Goal: Information Seeking & Learning: Learn about a topic

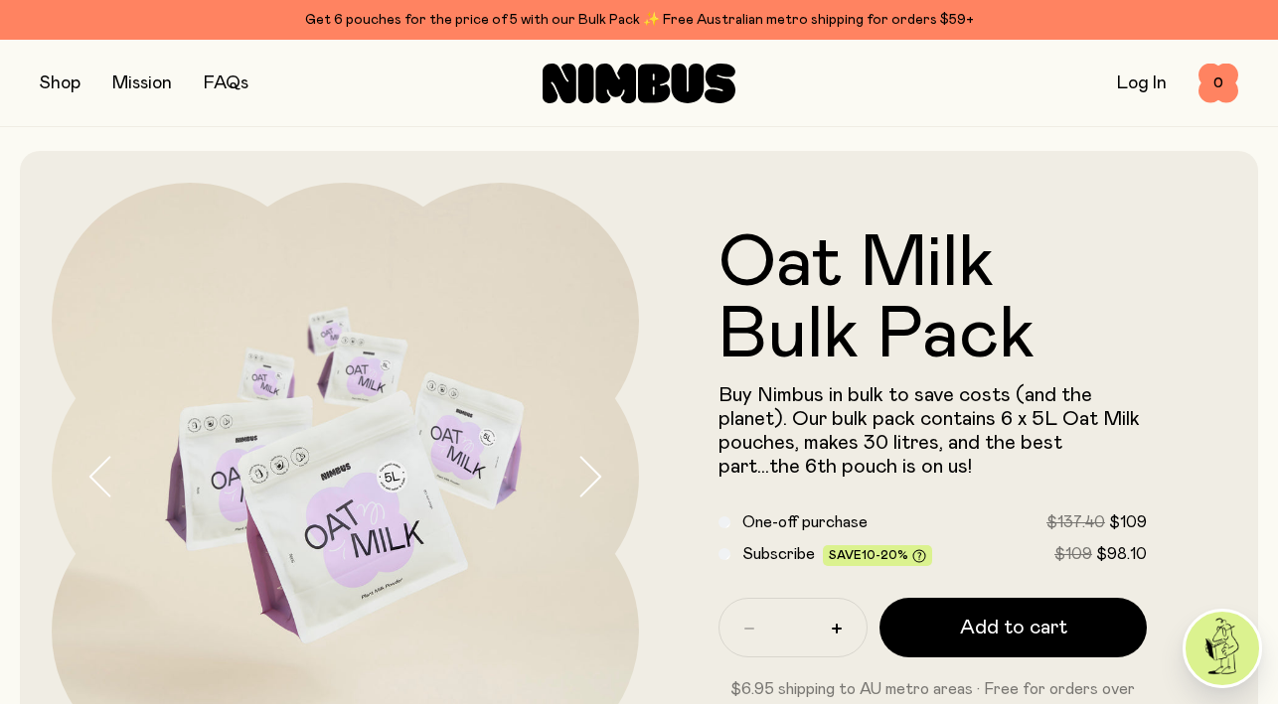
click at [46, 92] on button "button" at bounding box center [60, 84] width 41 height 28
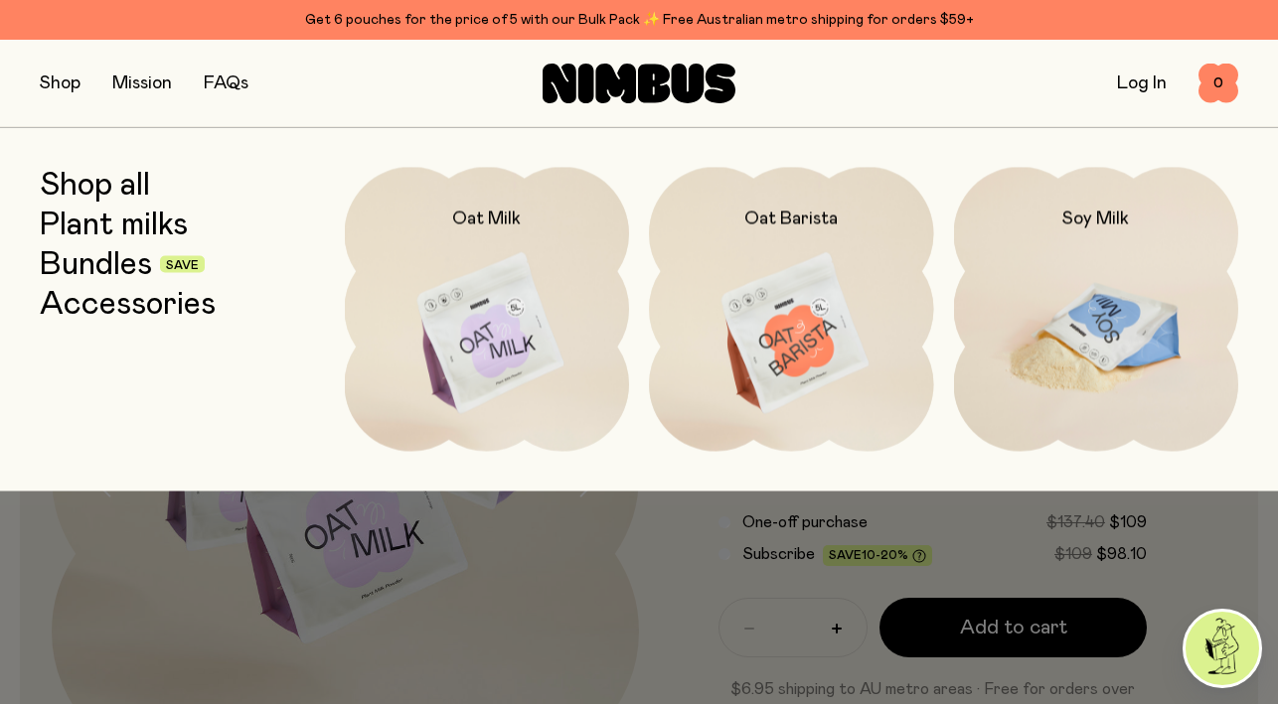
click at [1068, 287] on img at bounding box center [1096, 334] width 285 height 335
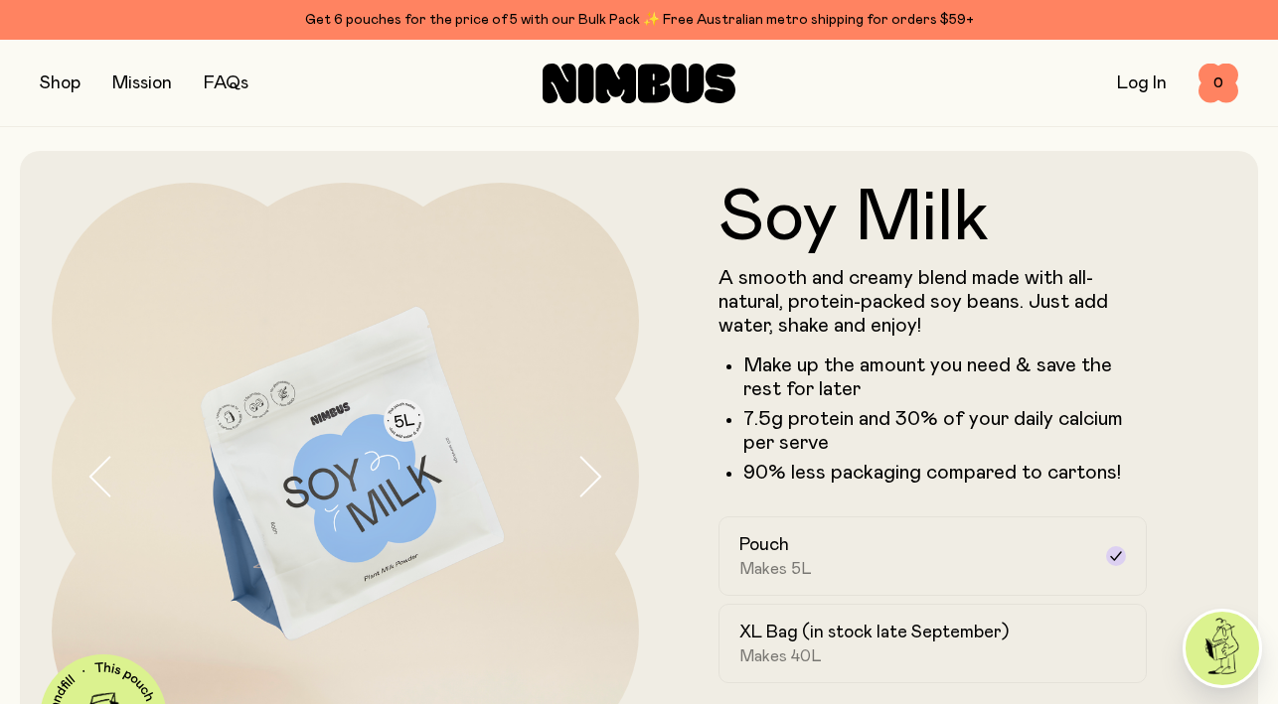
click at [940, 405] on ul "Make up the amount you need & save the rest for later 7.5g protein and 30% of y…" at bounding box center [932, 419] width 428 height 131
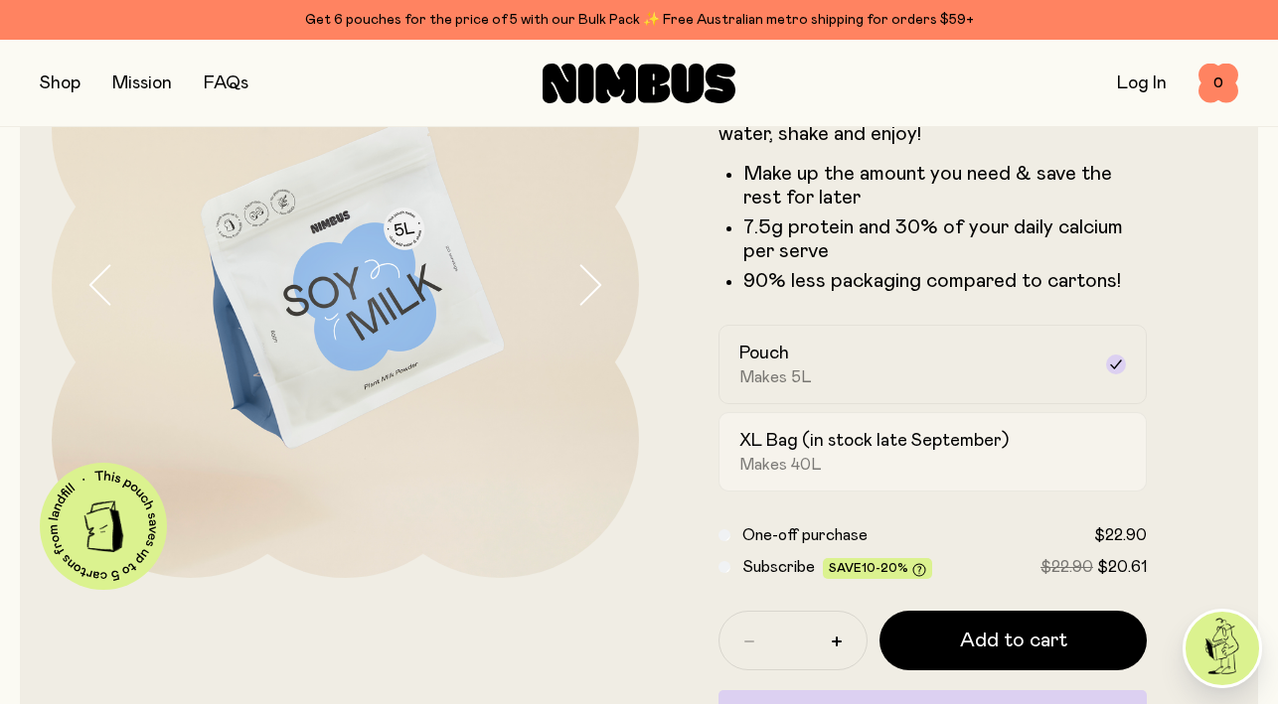
scroll to position [189, 0]
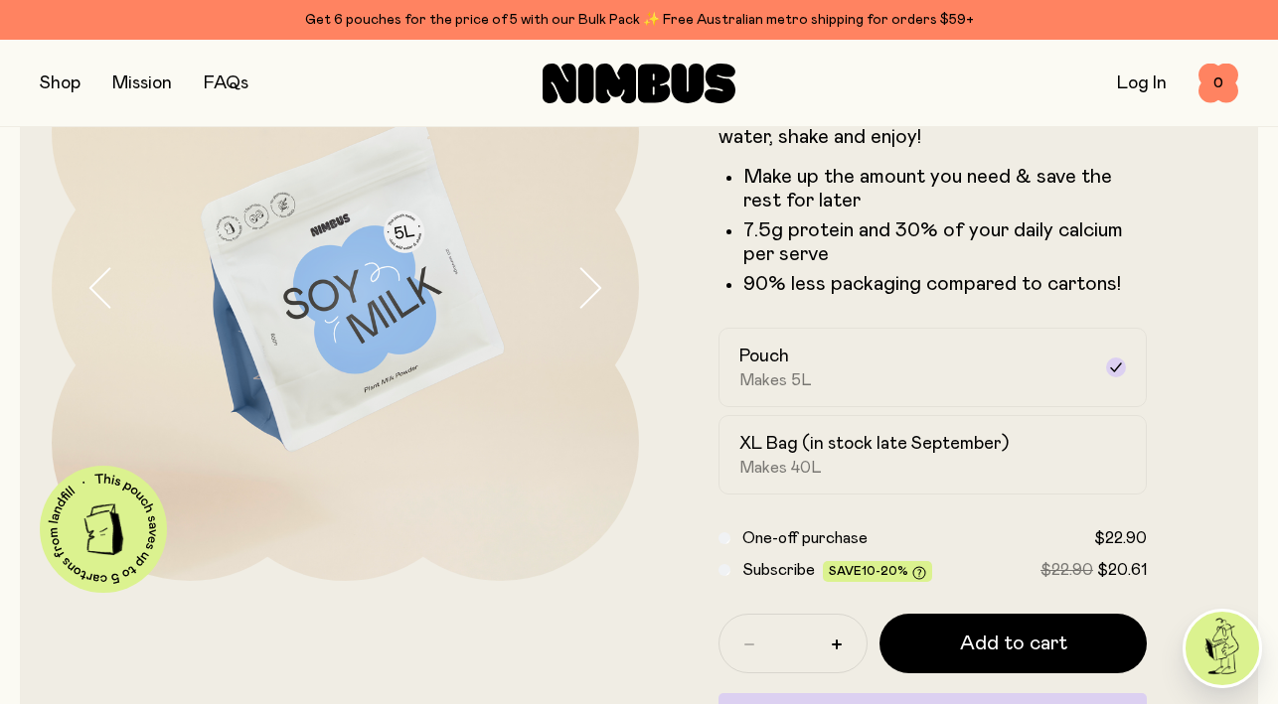
click at [594, 288] on icon "button" at bounding box center [589, 288] width 28 height 42
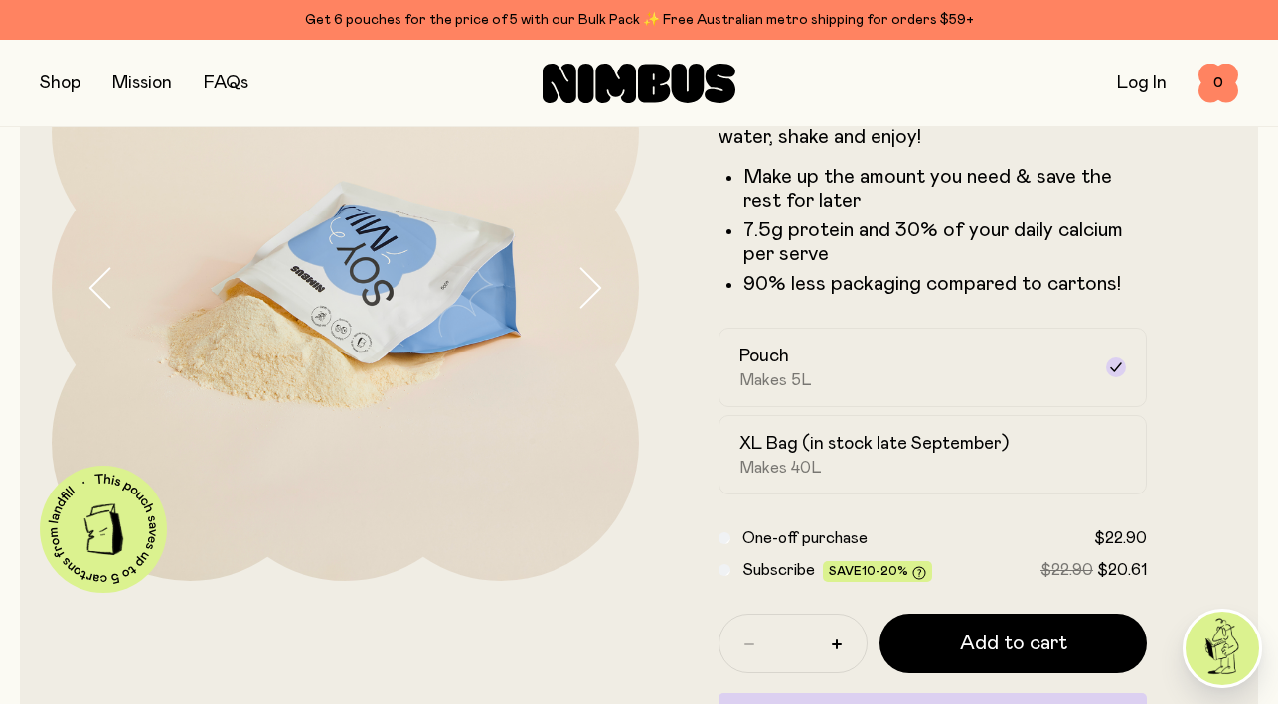
click at [74, 81] on button "button" at bounding box center [60, 84] width 41 height 28
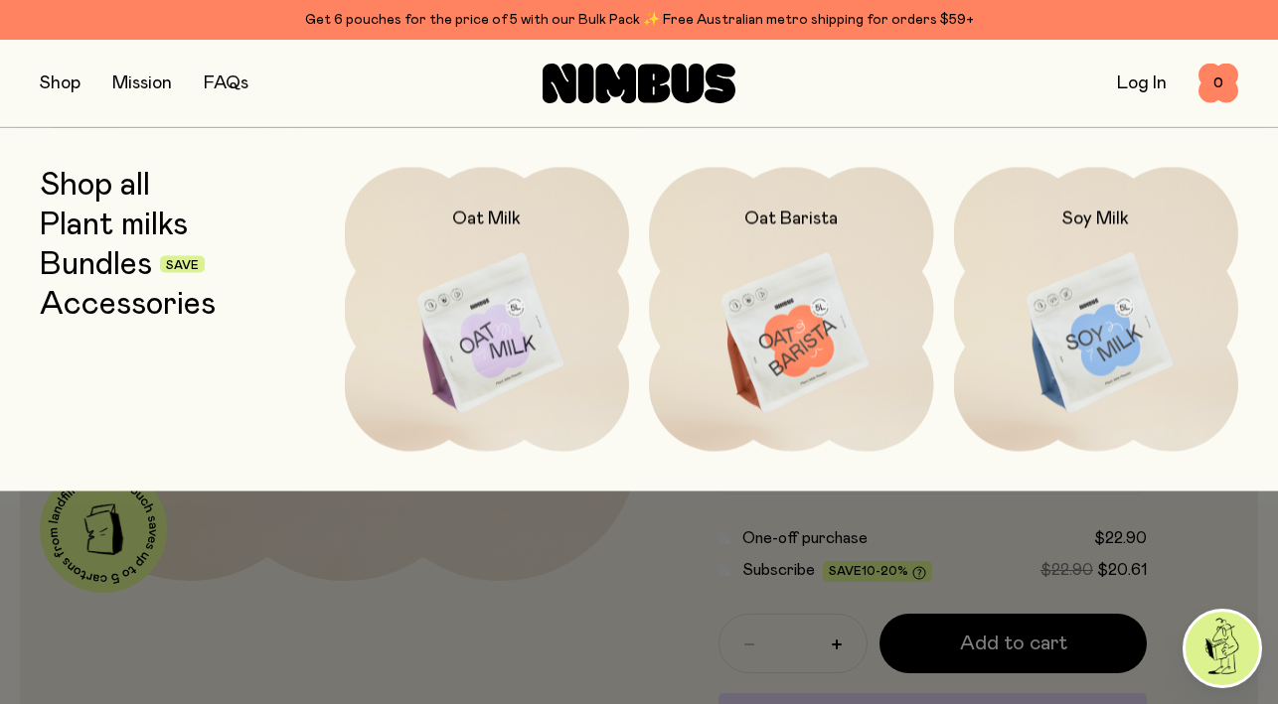
click at [116, 193] on link "Shop all" at bounding box center [95, 185] width 110 height 36
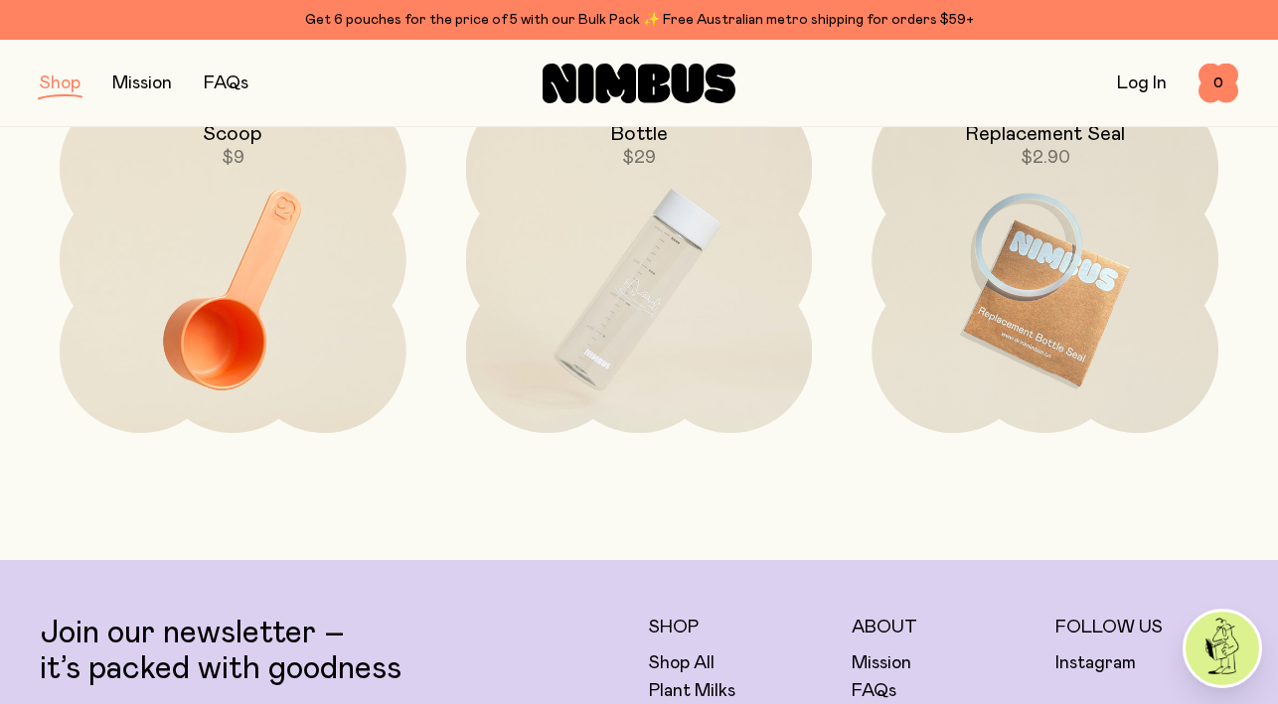
scroll to position [2824, 0]
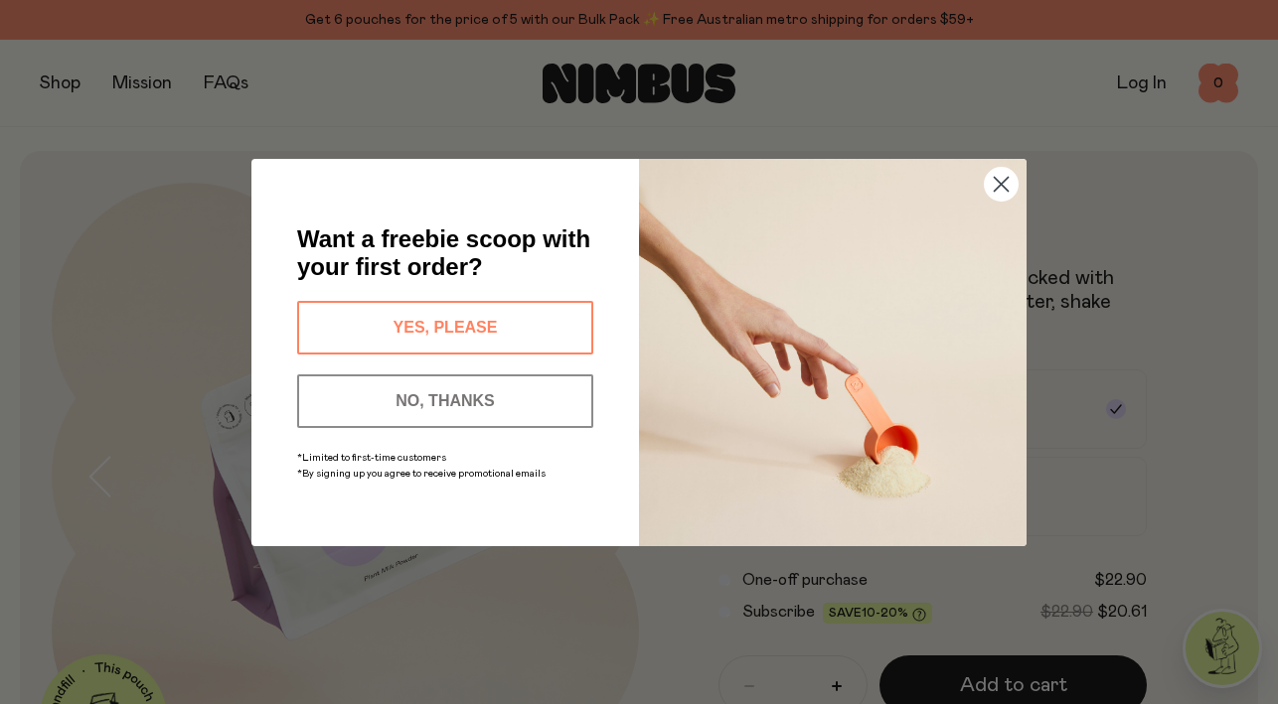
click at [998, 182] on icon "Close dialog" at bounding box center [1002, 184] width 14 height 14
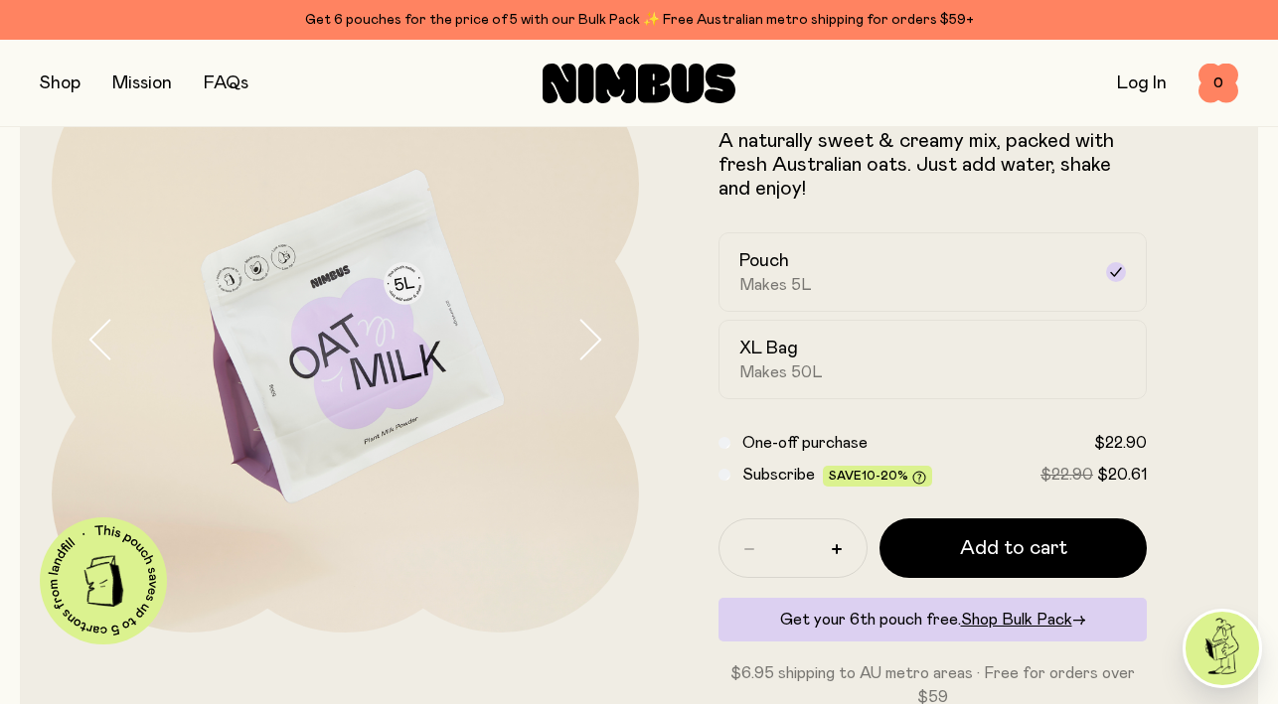
scroll to position [143, 0]
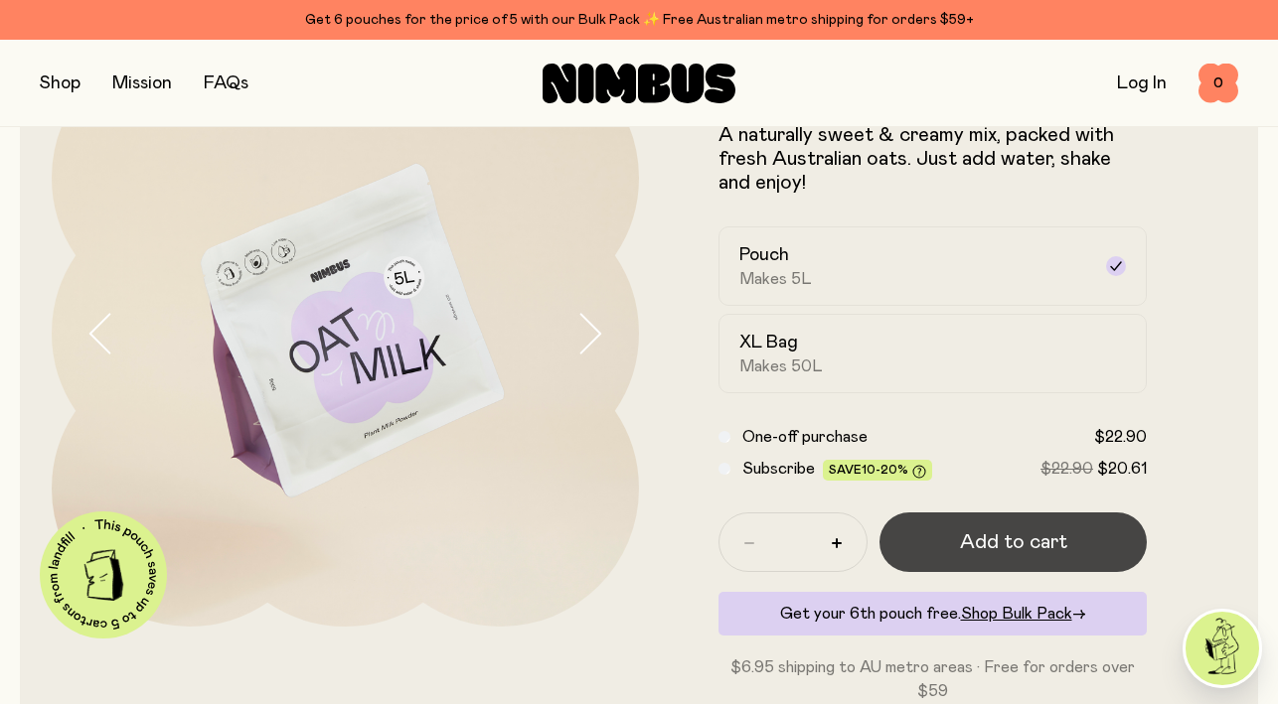
click at [963, 533] on span "Add to cart" at bounding box center [1013, 543] width 107 height 28
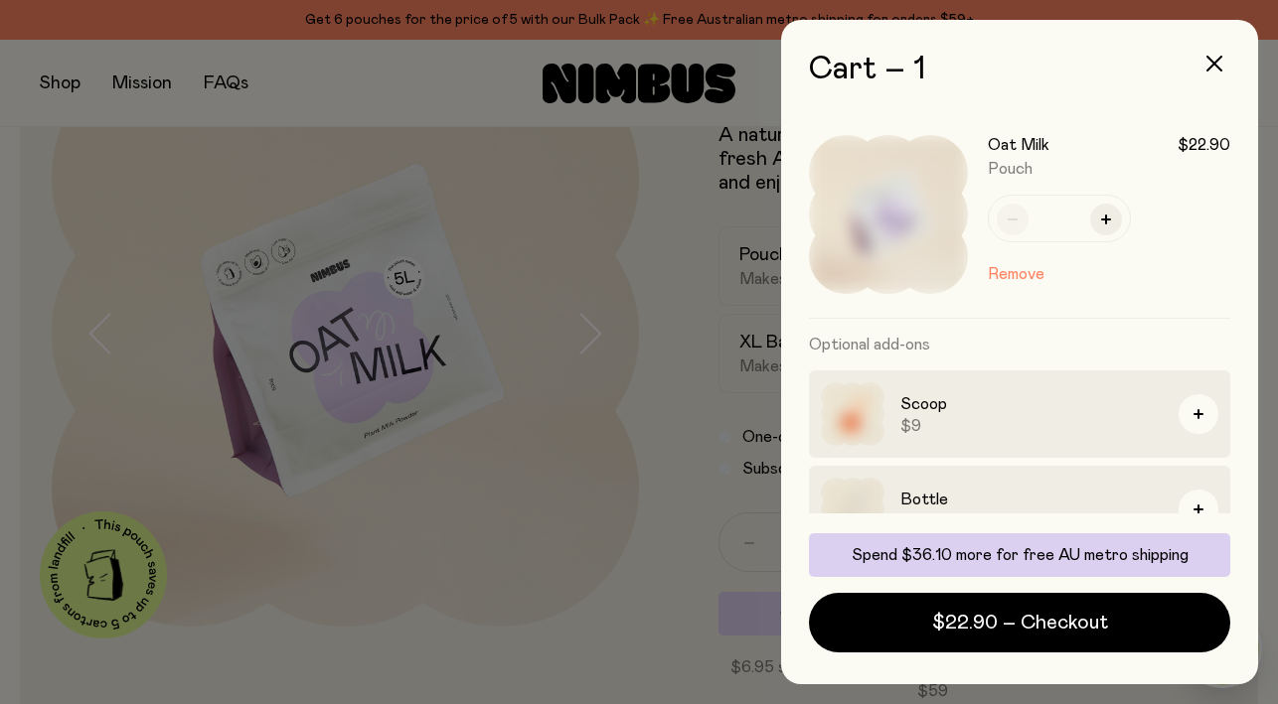
scroll to position [0, 0]
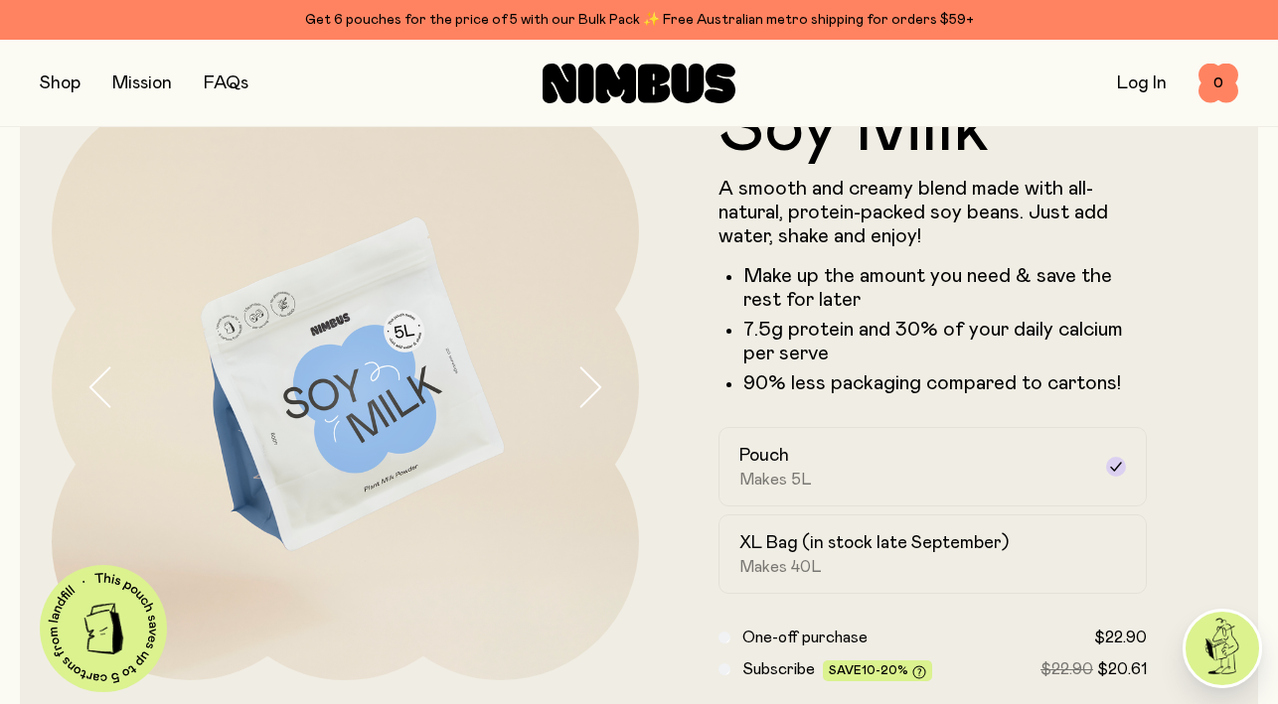
scroll to position [88, 0]
click at [594, 379] on icon "button" at bounding box center [589, 389] width 28 height 42
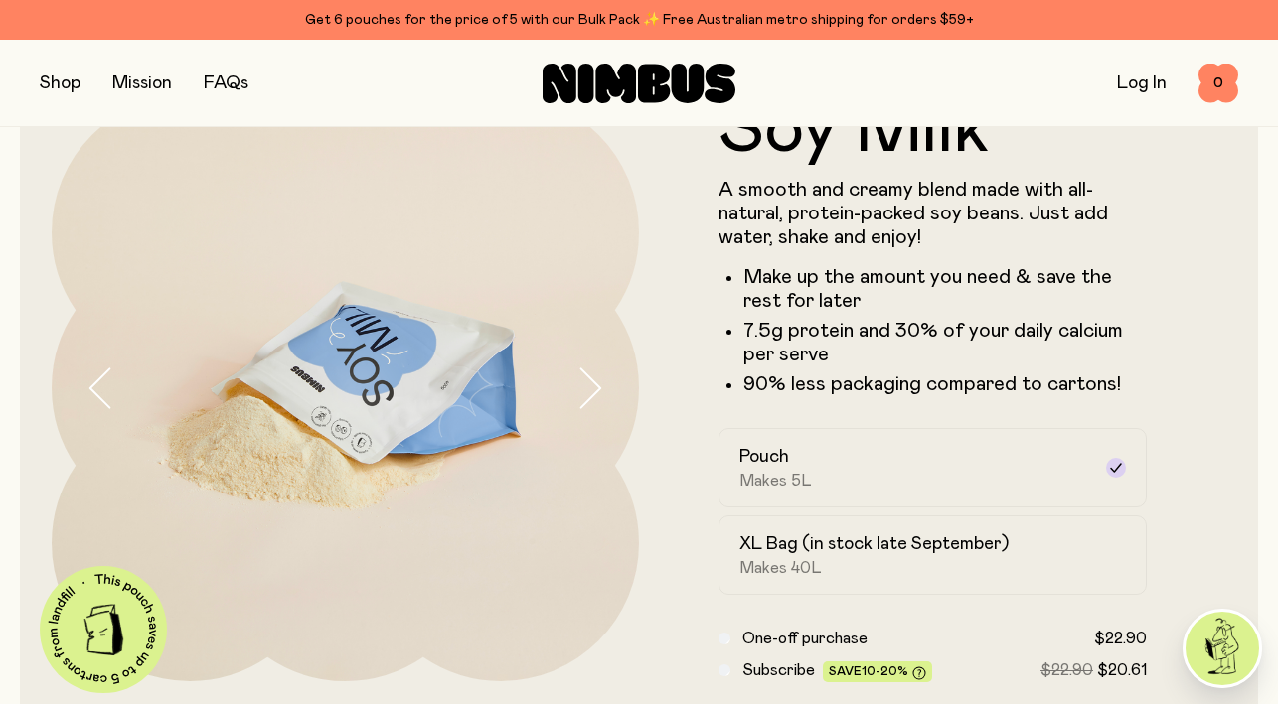
click at [594, 379] on icon "button" at bounding box center [589, 389] width 28 height 42
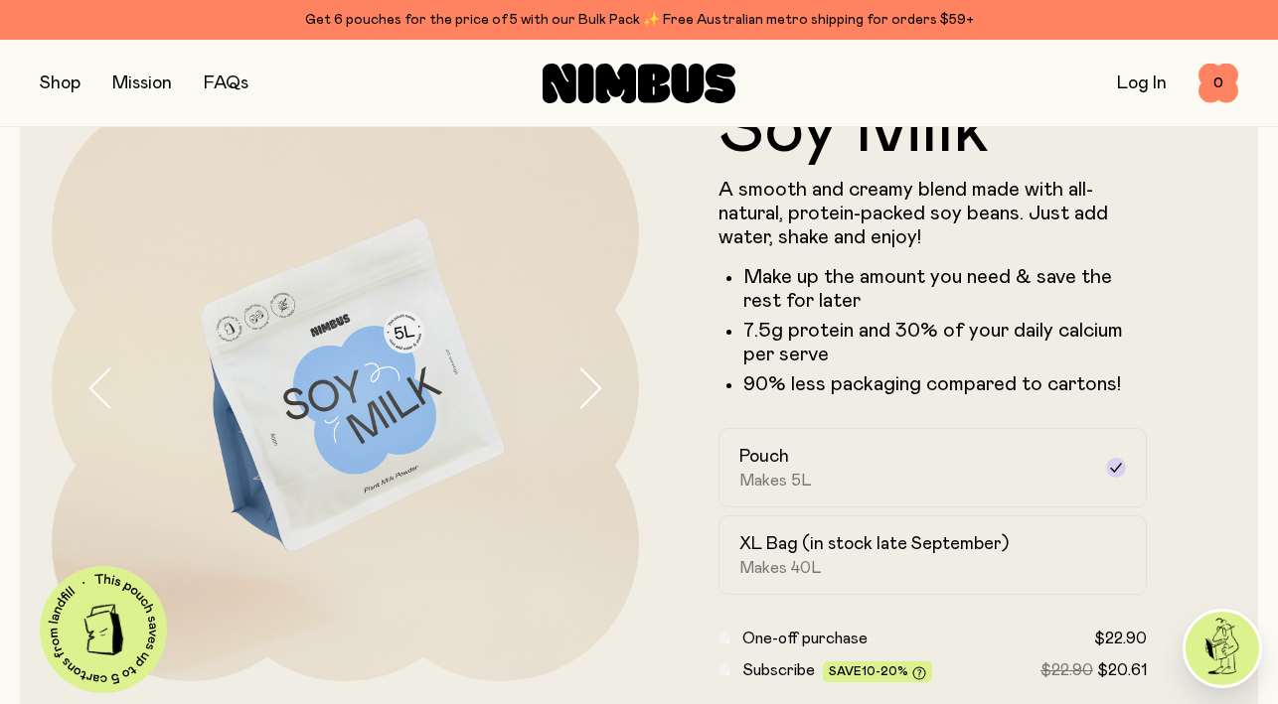
click at [594, 379] on icon "button" at bounding box center [589, 389] width 28 height 42
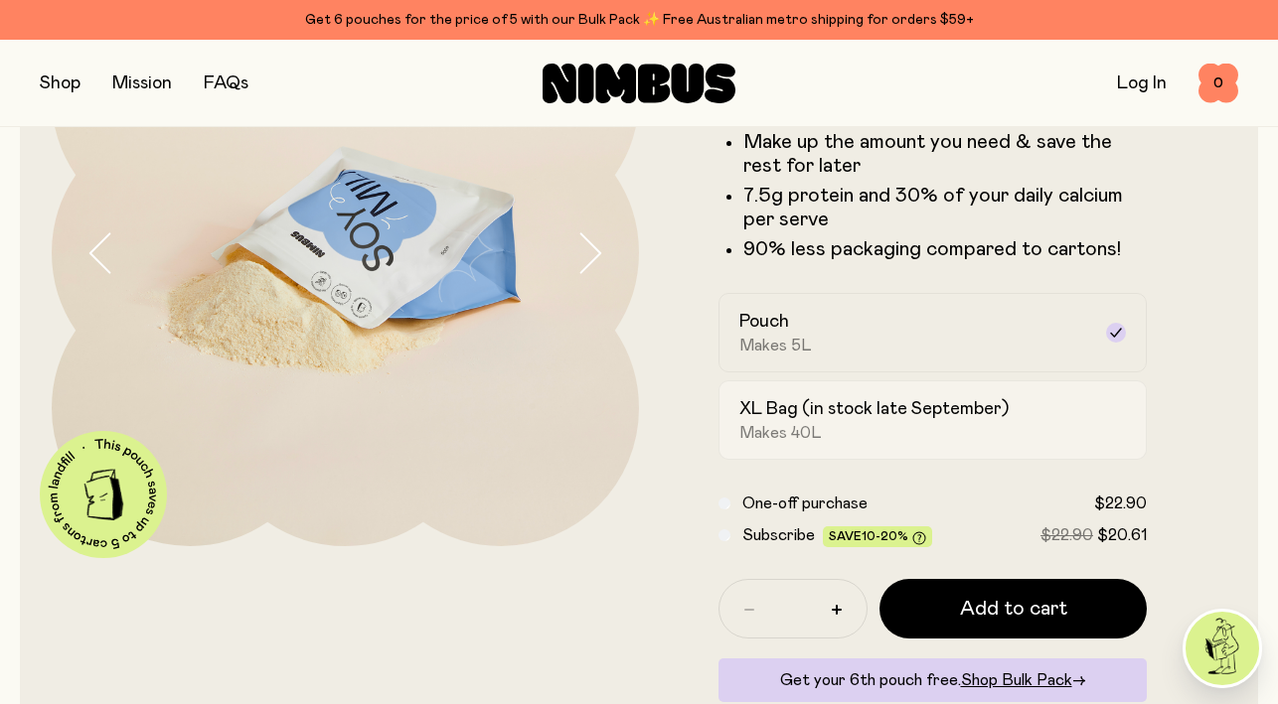
scroll to position [214, 0]
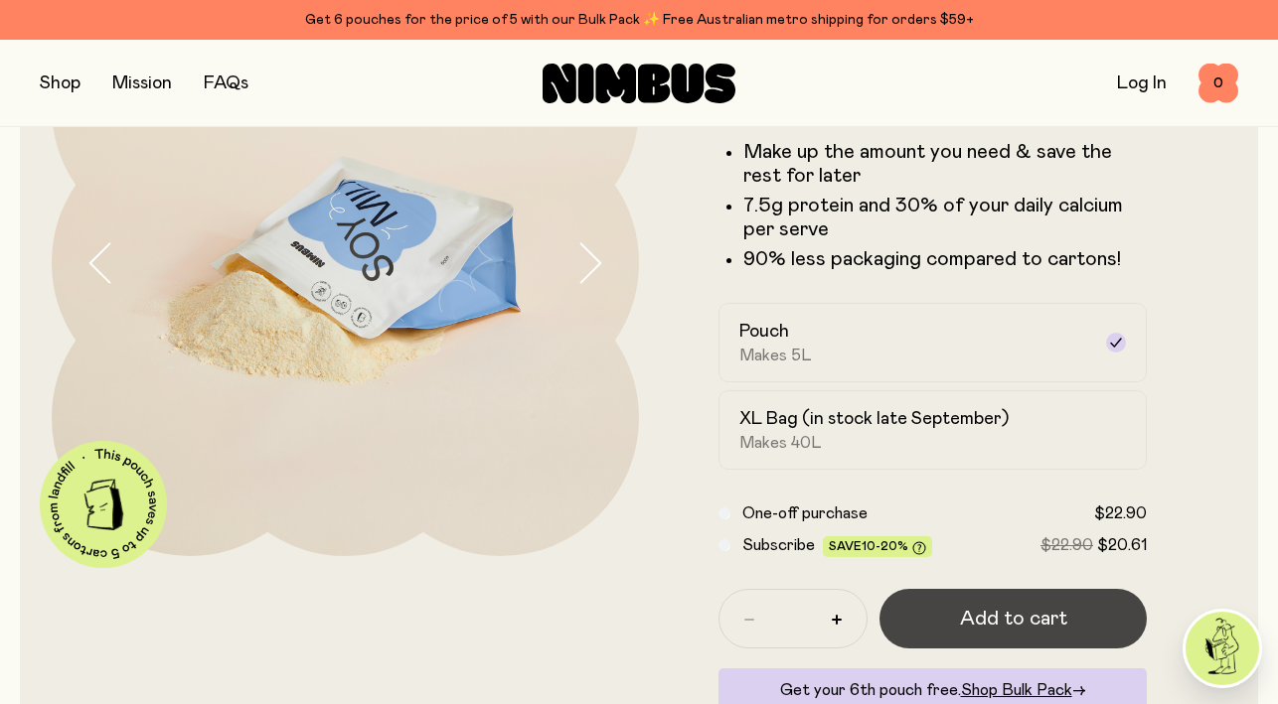
click at [1007, 618] on span "Add to cart" at bounding box center [1013, 619] width 107 height 28
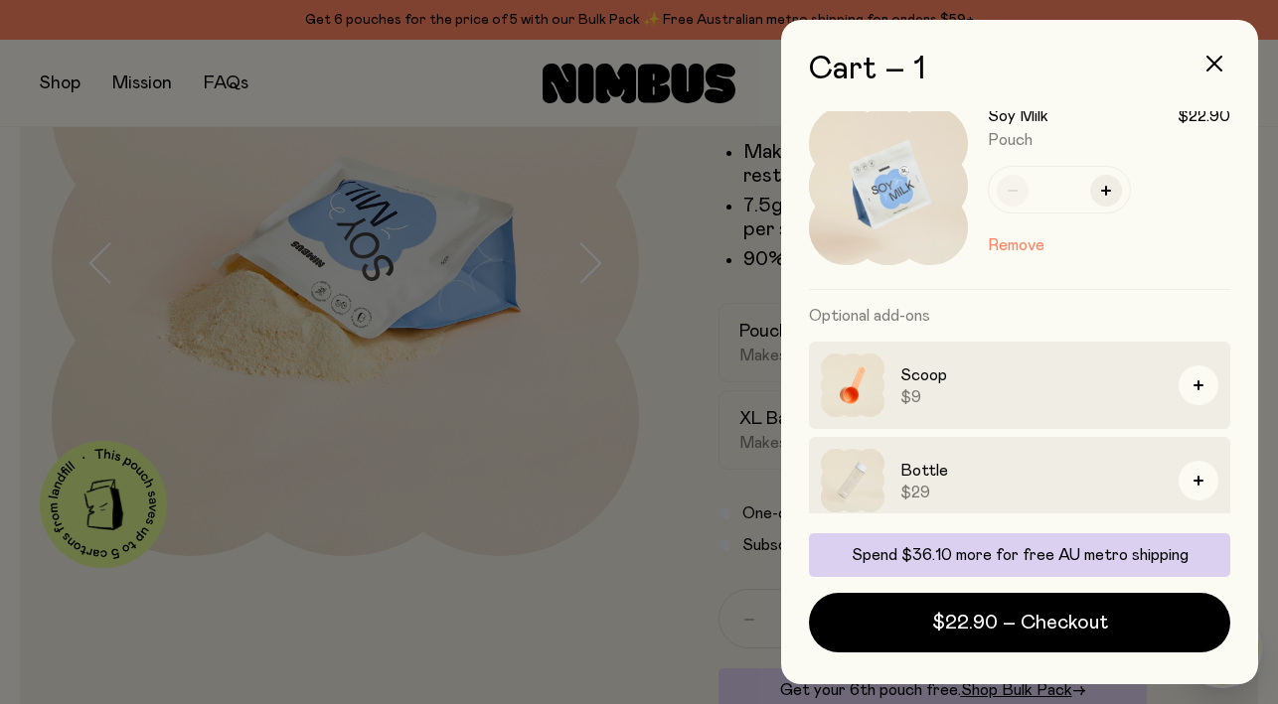
scroll to position [0, 0]
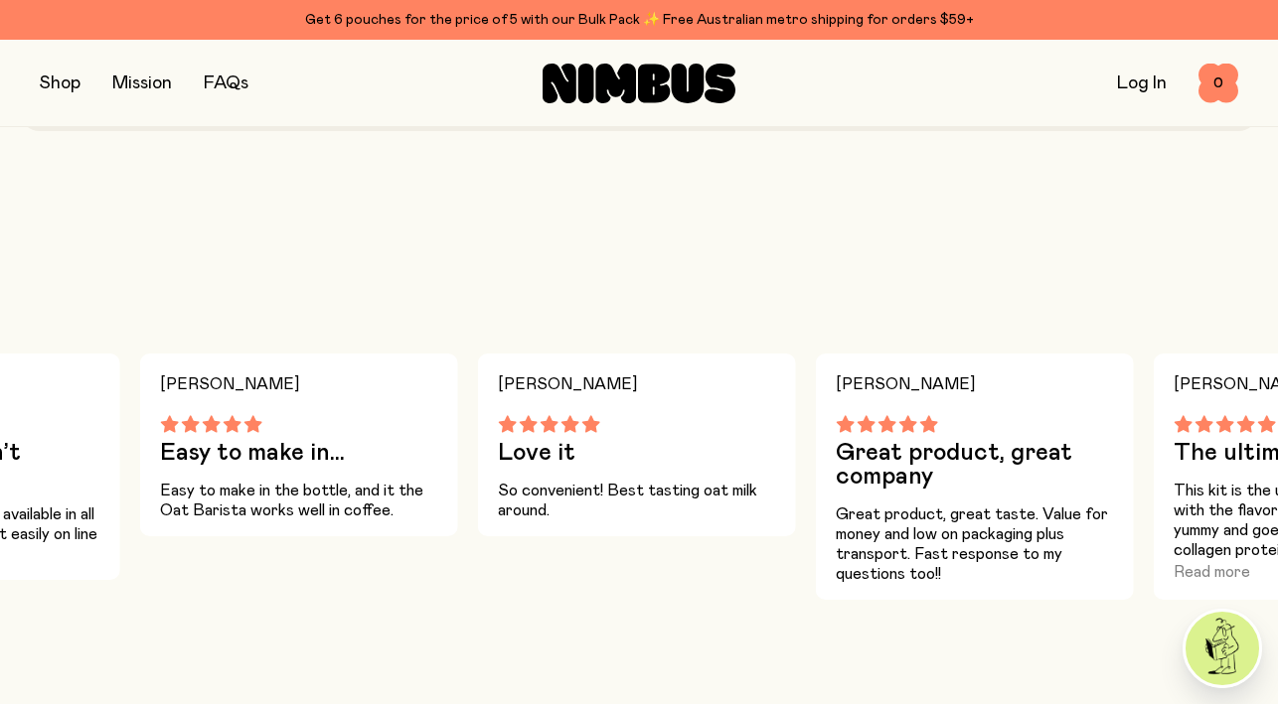
scroll to position [674, 0]
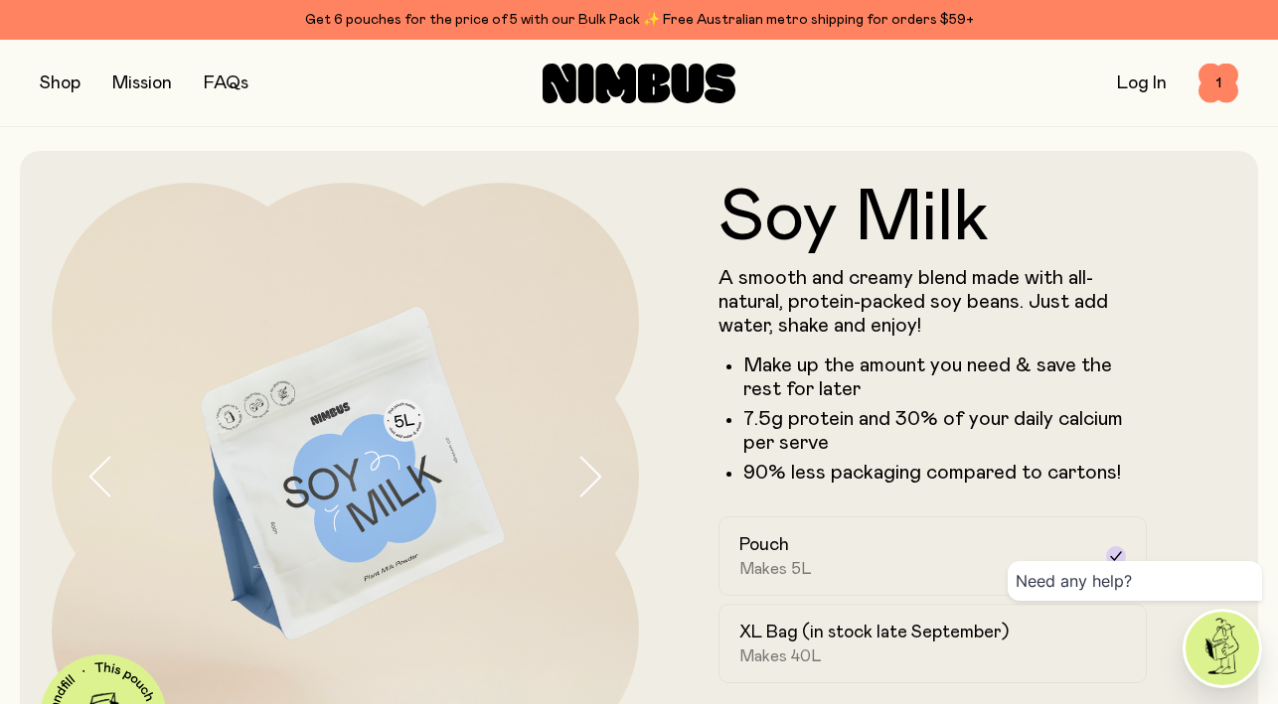
click at [222, 80] on link "FAQs" at bounding box center [226, 84] width 45 height 18
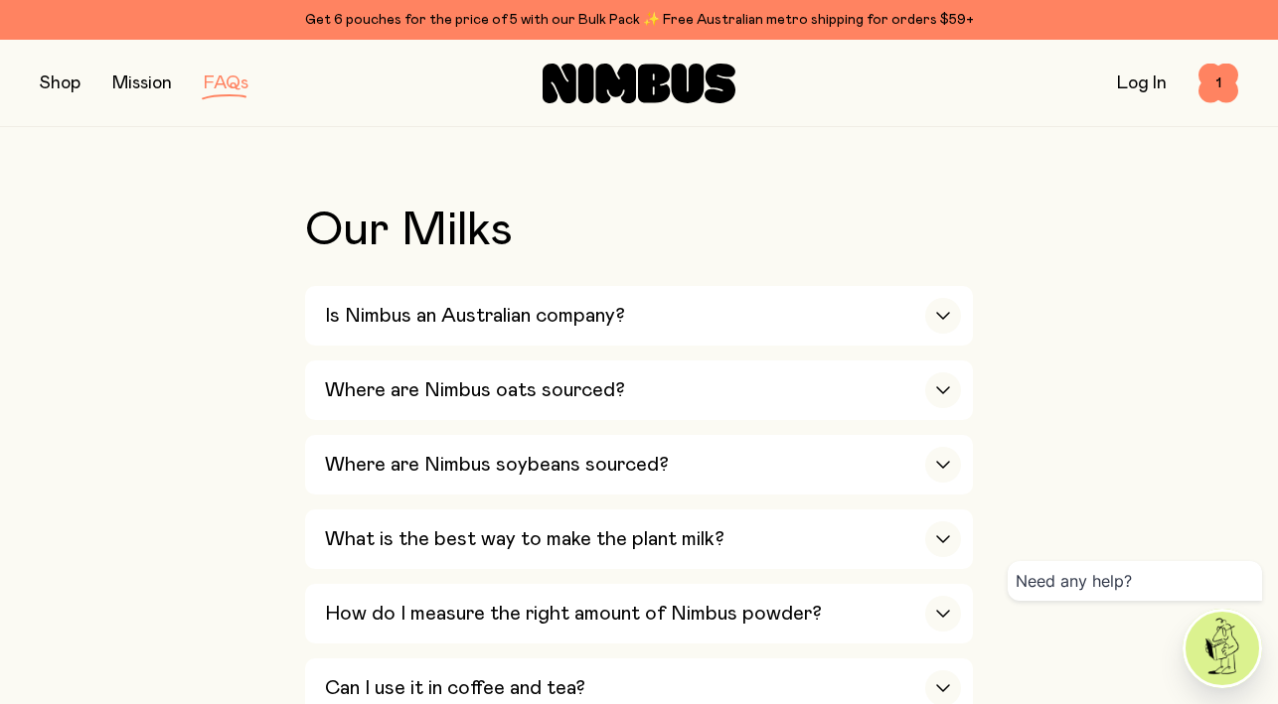
scroll to position [388, 0]
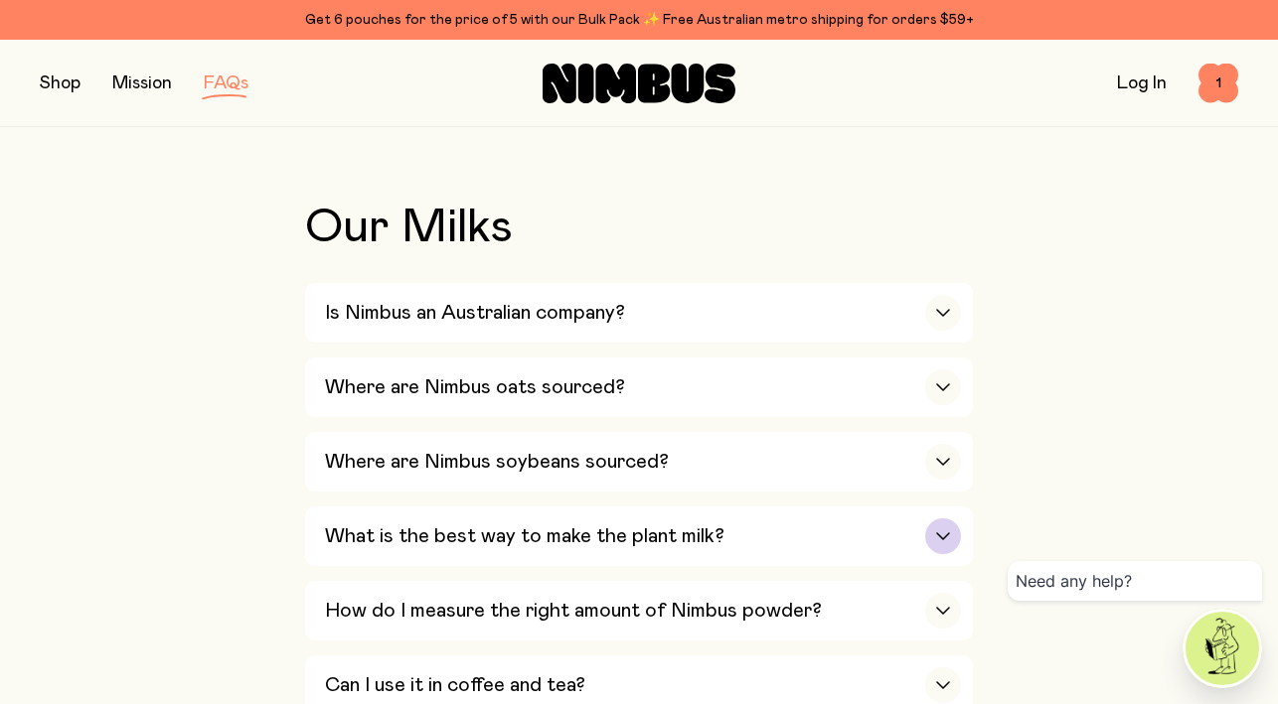
click at [528, 531] on h3 "What is the best way to make the plant milk?" at bounding box center [524, 537] width 399 height 24
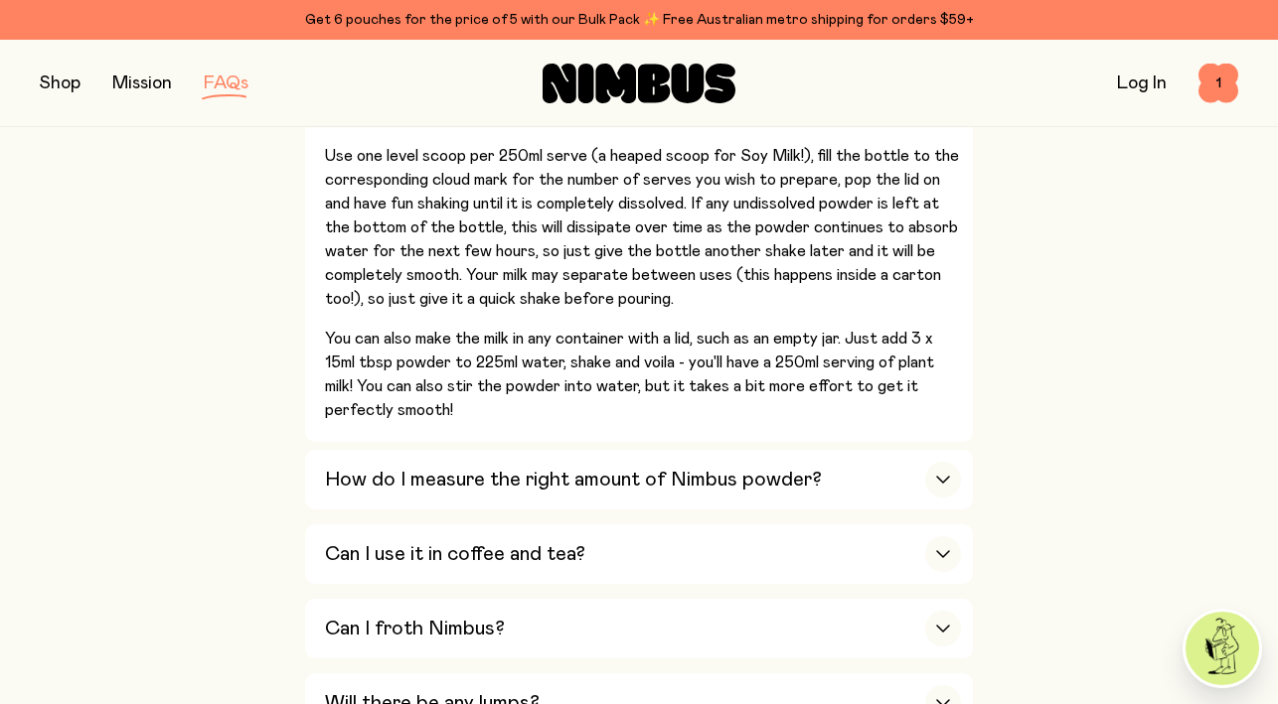
scroll to position [876, 0]
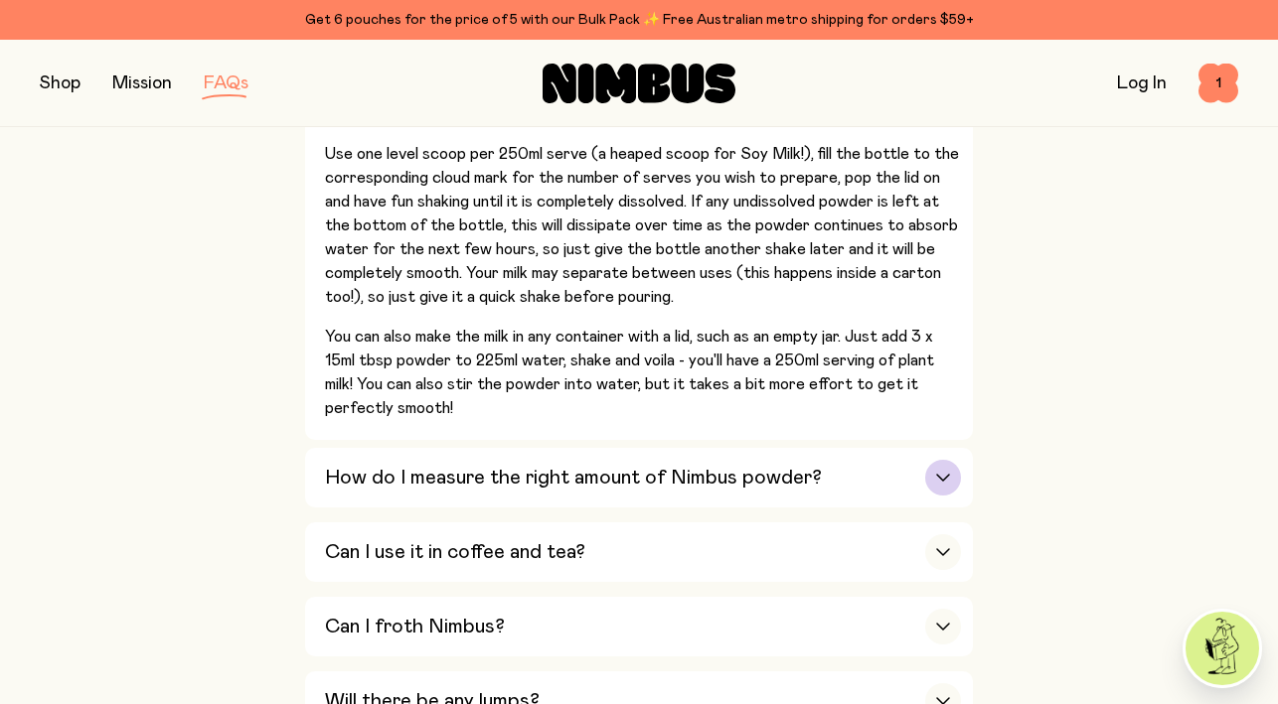
click at [571, 473] on h3 "How do I measure the right amount of Nimbus powder?" at bounding box center [573, 478] width 497 height 24
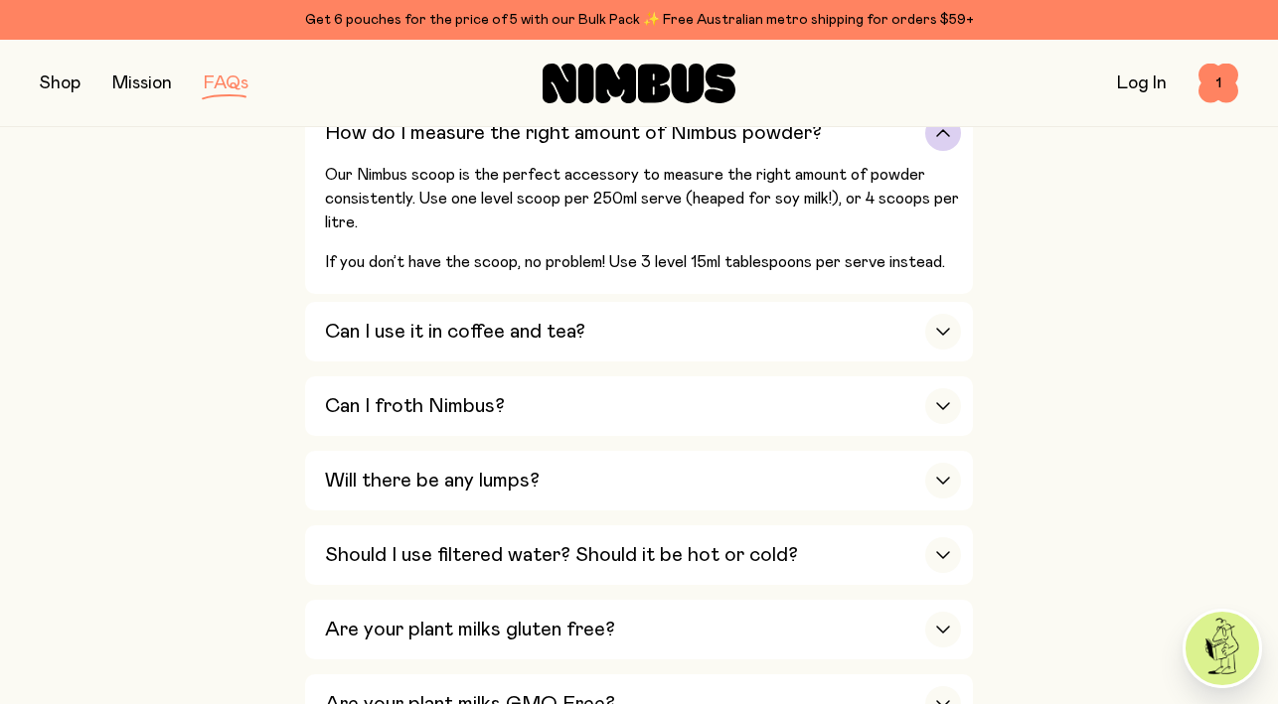
scroll to position [862, 0]
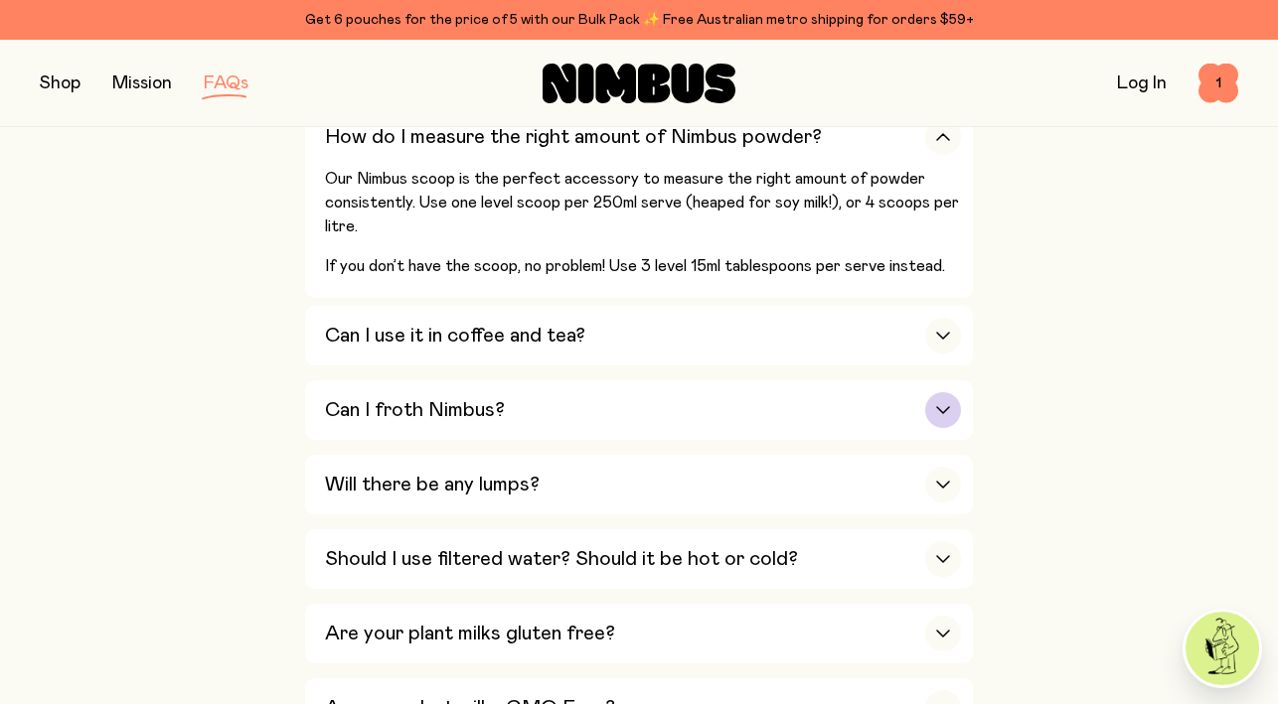
click at [463, 388] on div "Can I froth Nimbus?" at bounding box center [643, 411] width 636 height 60
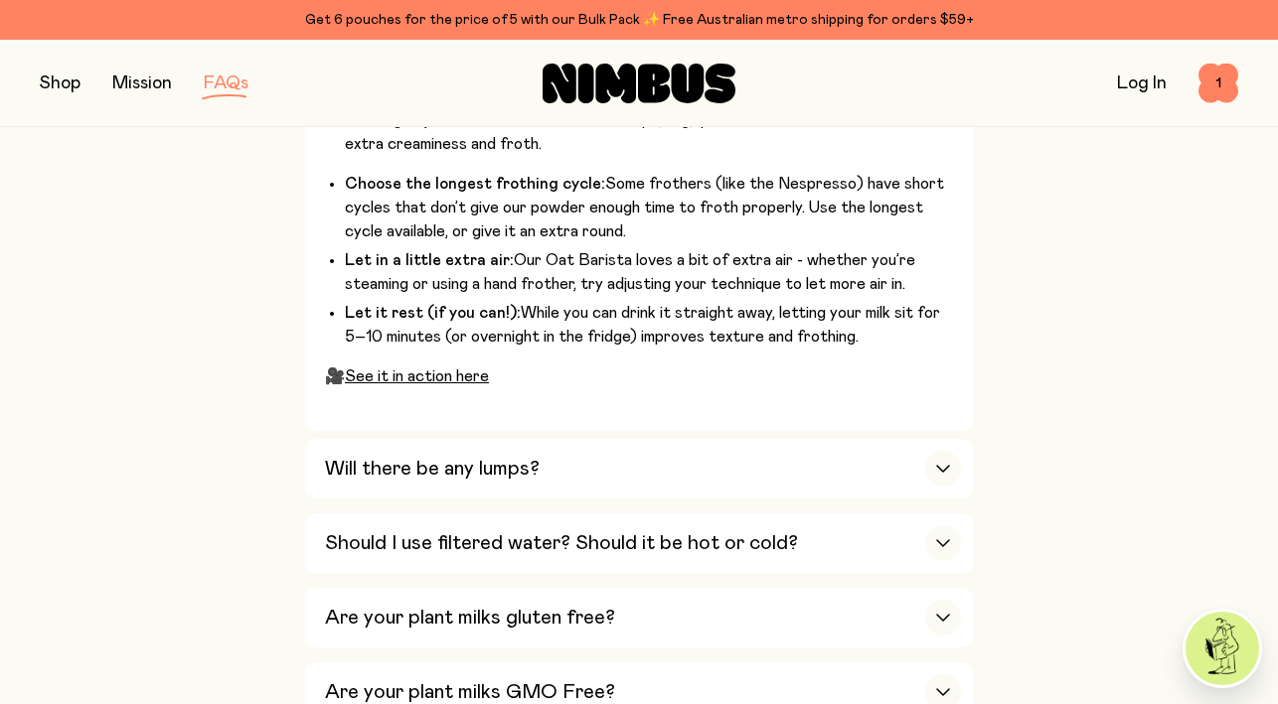
scroll to position [1304, 0]
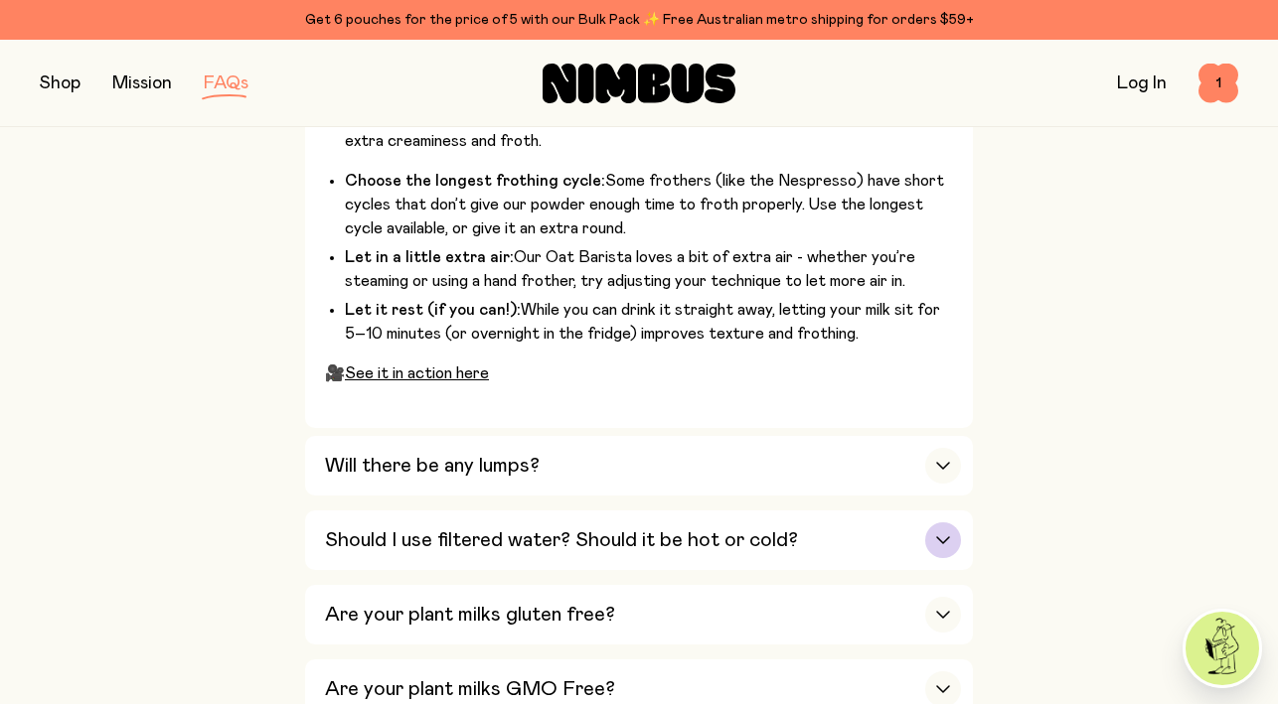
click at [490, 525] on div "Should I use filtered water? Should it be hot or cold?" at bounding box center [643, 541] width 636 height 60
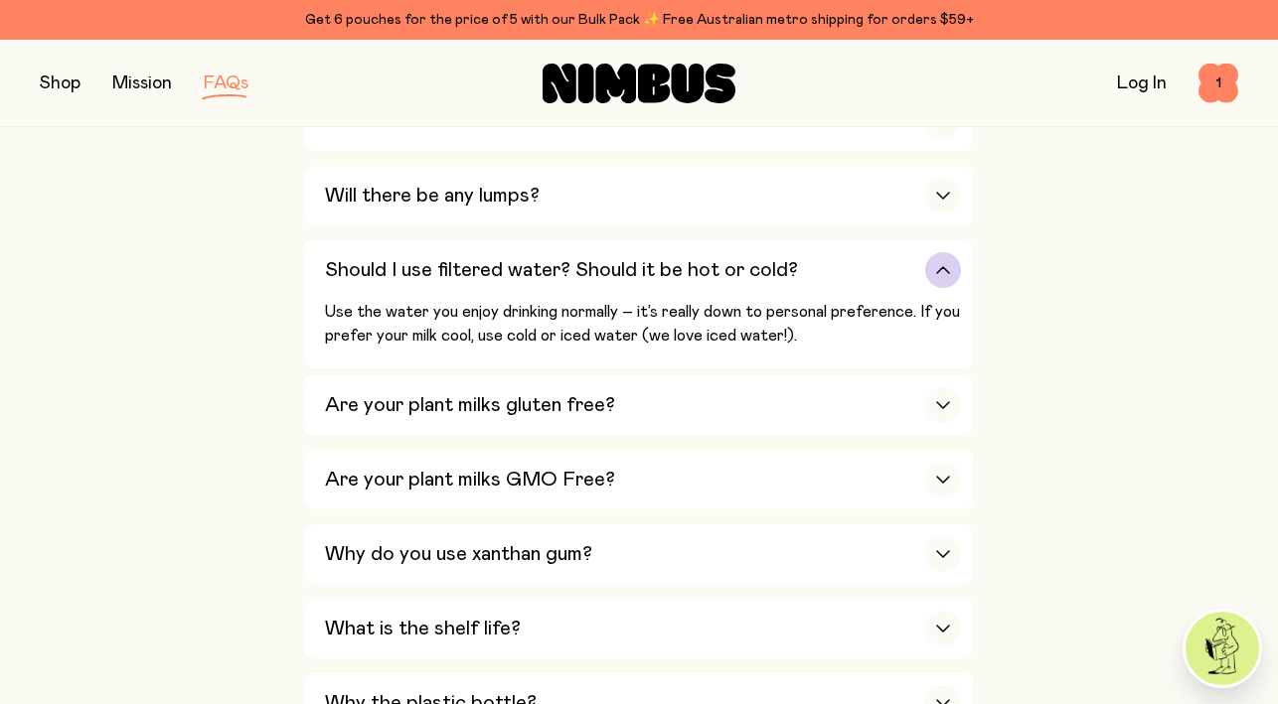
scroll to position [1024, 0]
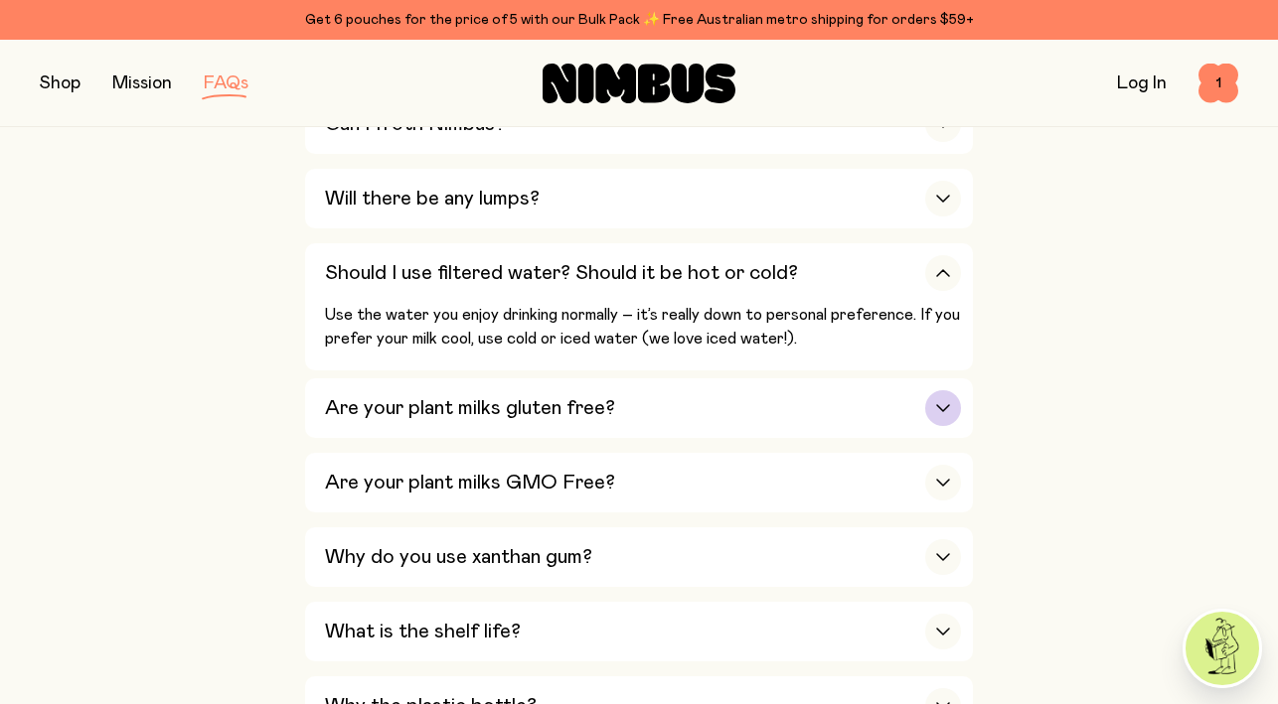
click at [478, 430] on div "Are your plant milks gluten free?" at bounding box center [643, 409] width 636 height 60
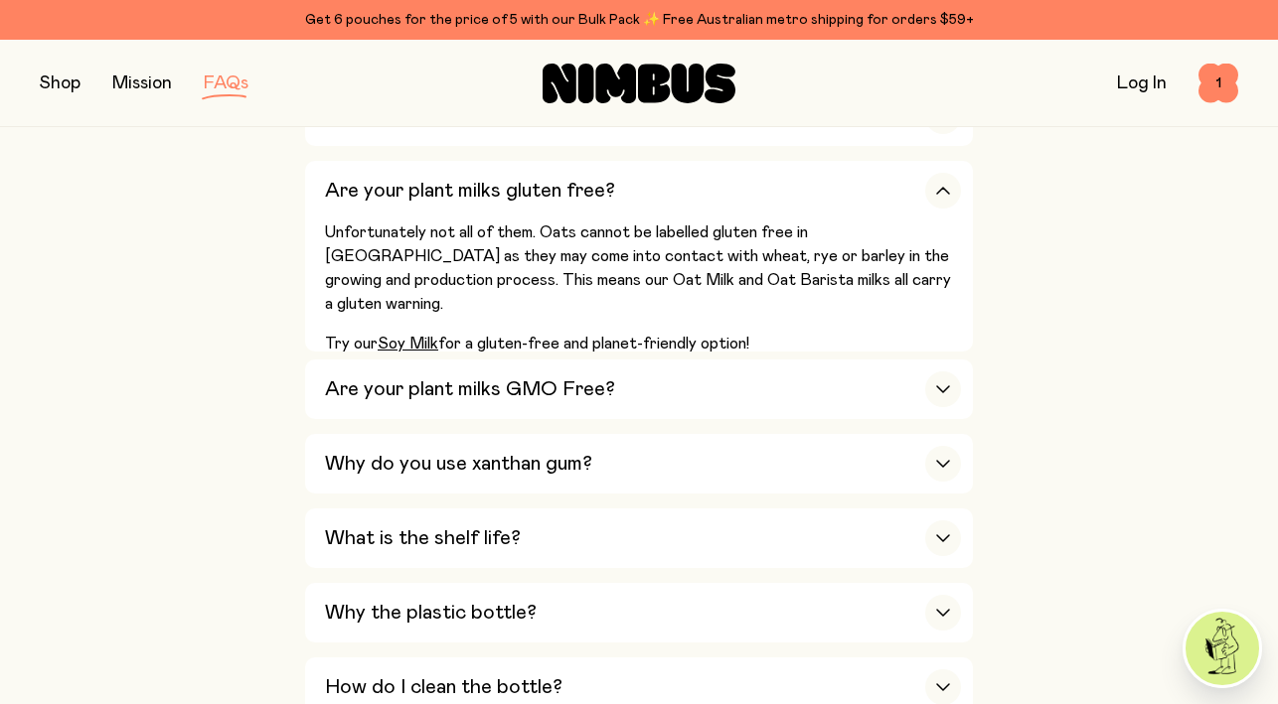
scroll to position [1183, 0]
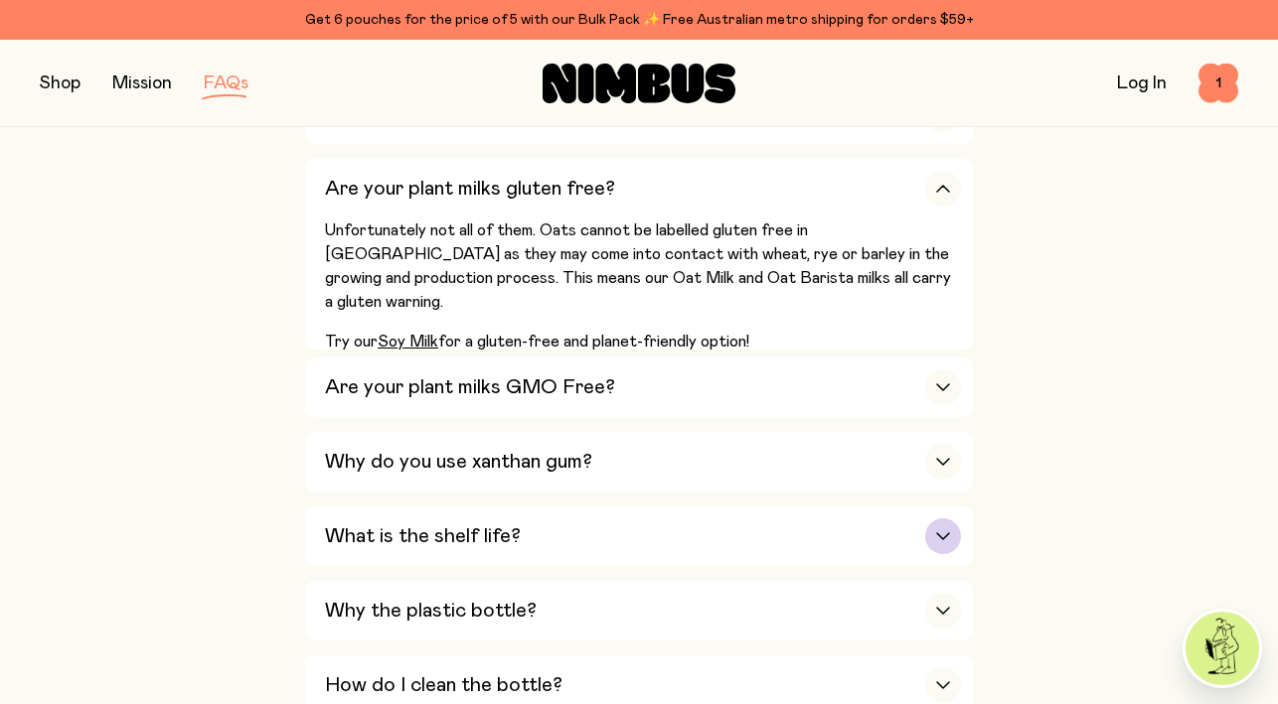
click at [467, 564] on div "What is the shelf life?" at bounding box center [643, 537] width 636 height 60
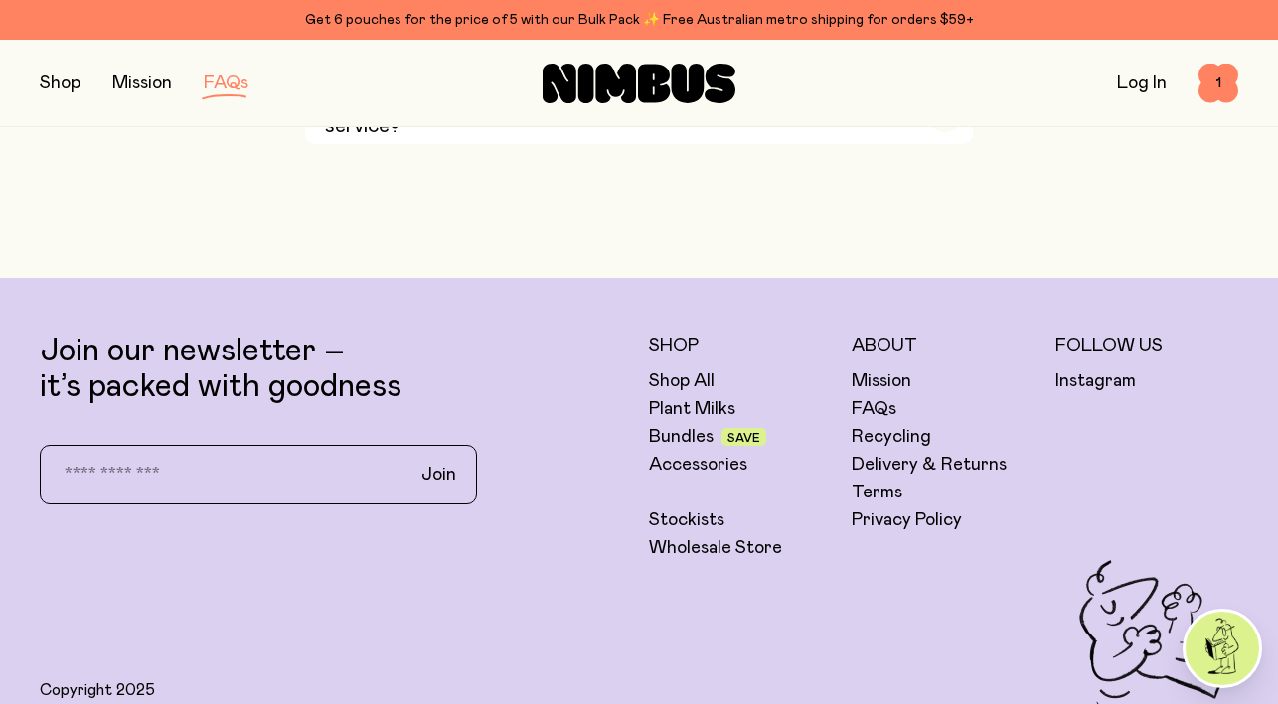
scroll to position [4099, 0]
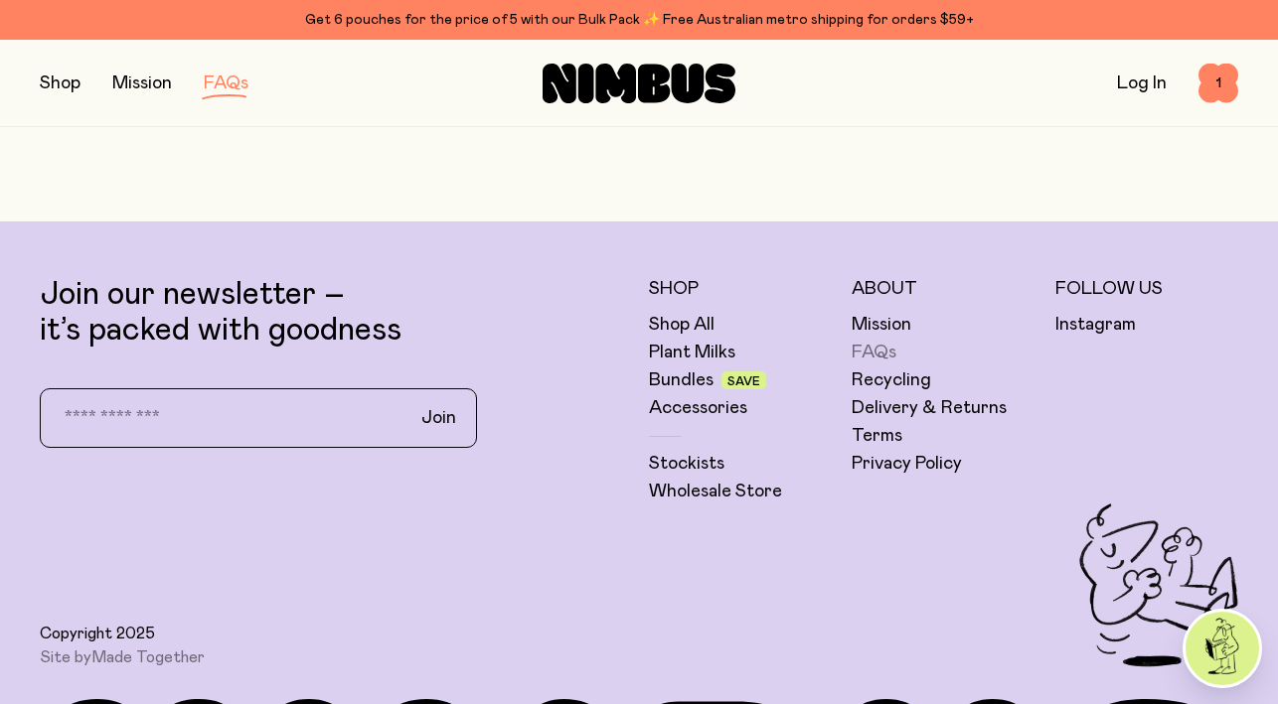
click at [865, 365] on link "FAQs" at bounding box center [873, 353] width 45 height 24
click at [878, 365] on link "FAQs" at bounding box center [873, 353] width 45 height 24
